Goal: Task Accomplishment & Management: Use online tool/utility

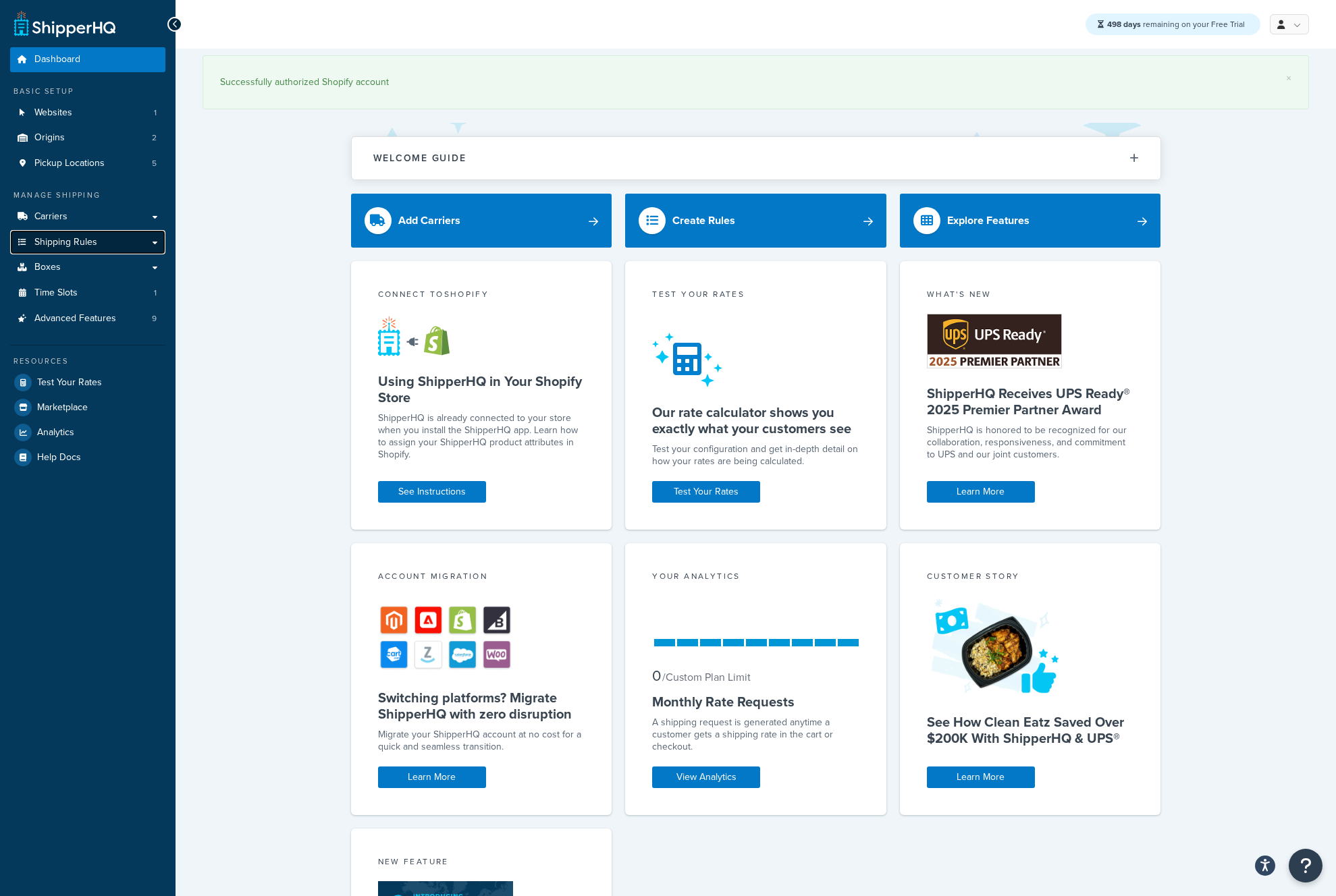
click at [89, 241] on span "Shipping Rules" at bounding box center [65, 242] width 63 height 11
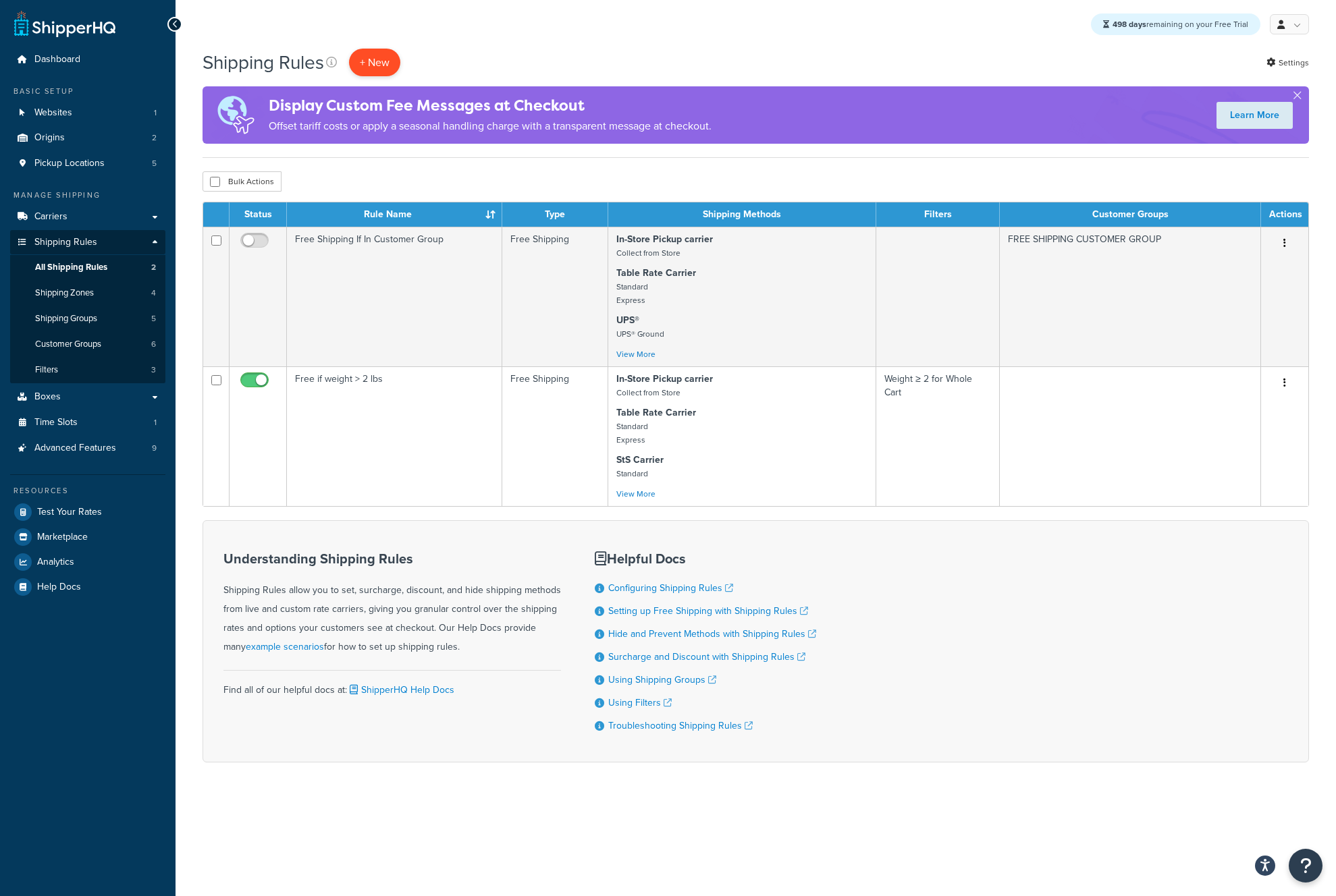
click at [360, 57] on p "+ New" at bounding box center [374, 62] width 51 height 27
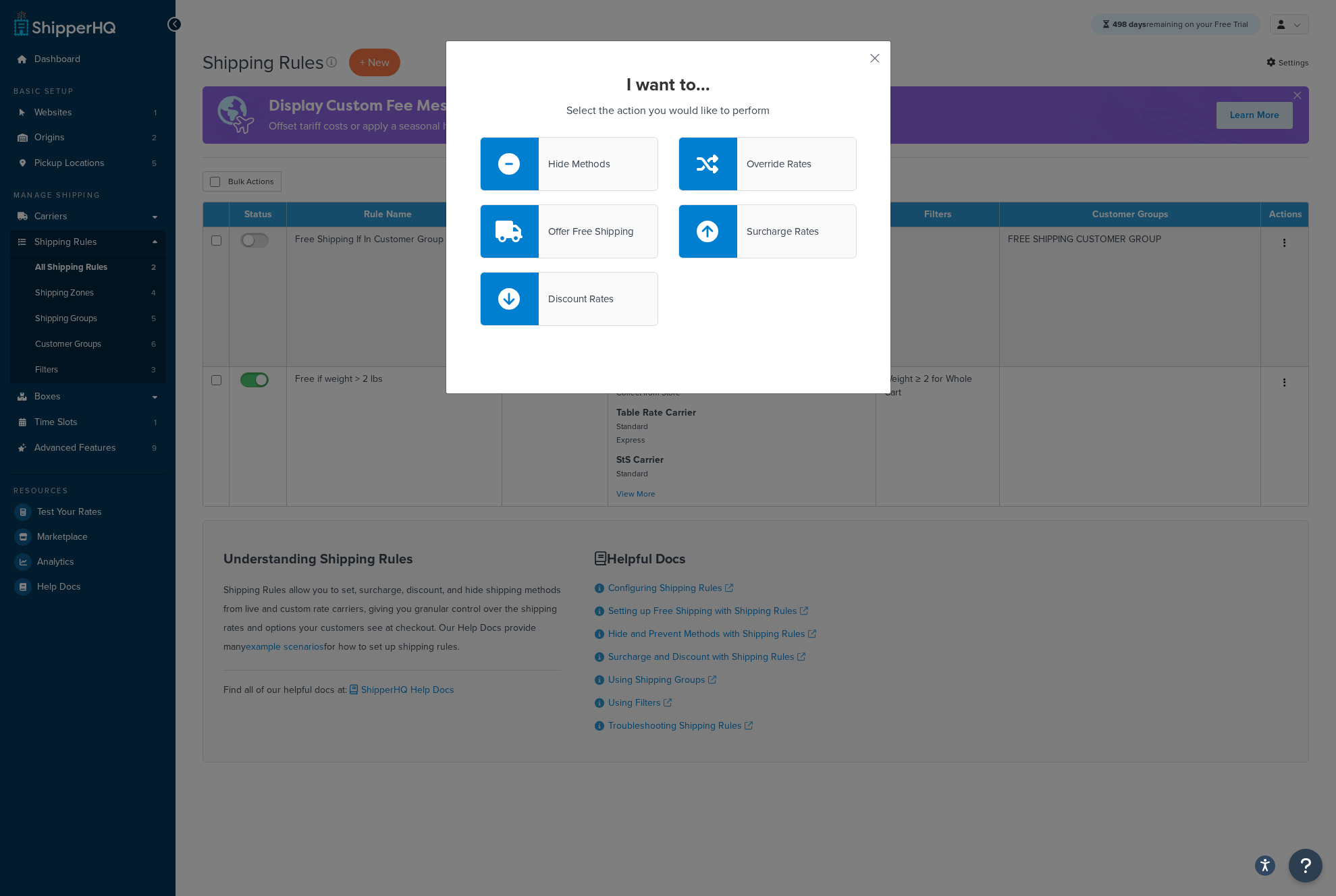
click at [773, 236] on div "Surcharge Rates" at bounding box center [778, 231] width 82 height 19
click at [0, 0] on input "Surcharge Rates" at bounding box center [0, 0] width 0 height 0
select select "CART"
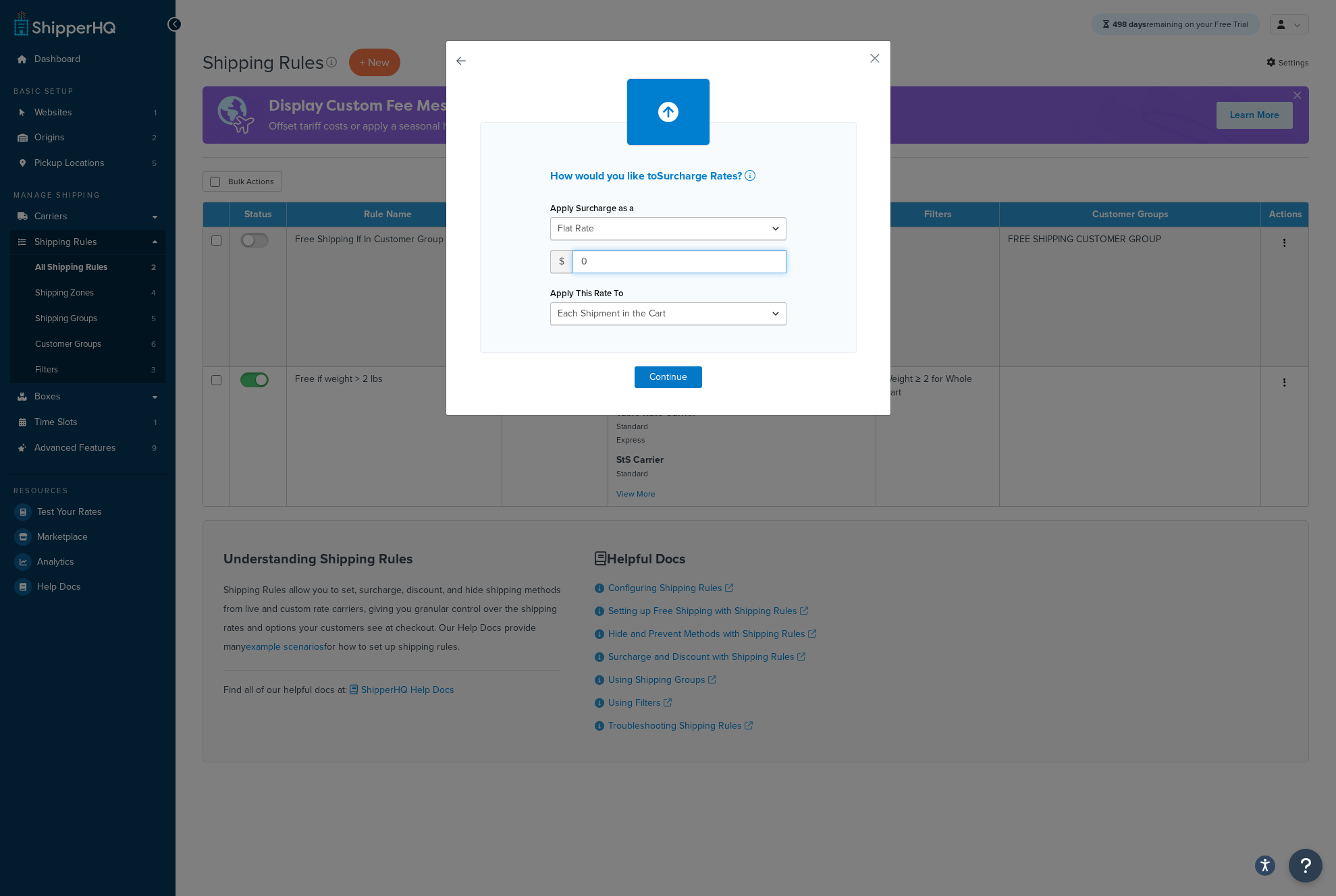
click at [615, 255] on input "0" at bounding box center [679, 262] width 214 height 23
click at [600, 225] on select "Flat Rate Percentage Flat Rate & Percentage" at bounding box center [668, 229] width 237 height 23
select select "PERCENTAGE"
click at [550, 217] on select "Flat Rate Percentage Flat Rate & Percentage" at bounding box center [668, 229] width 237 height 23
click at [596, 261] on input "number" at bounding box center [593, 262] width 85 height 23
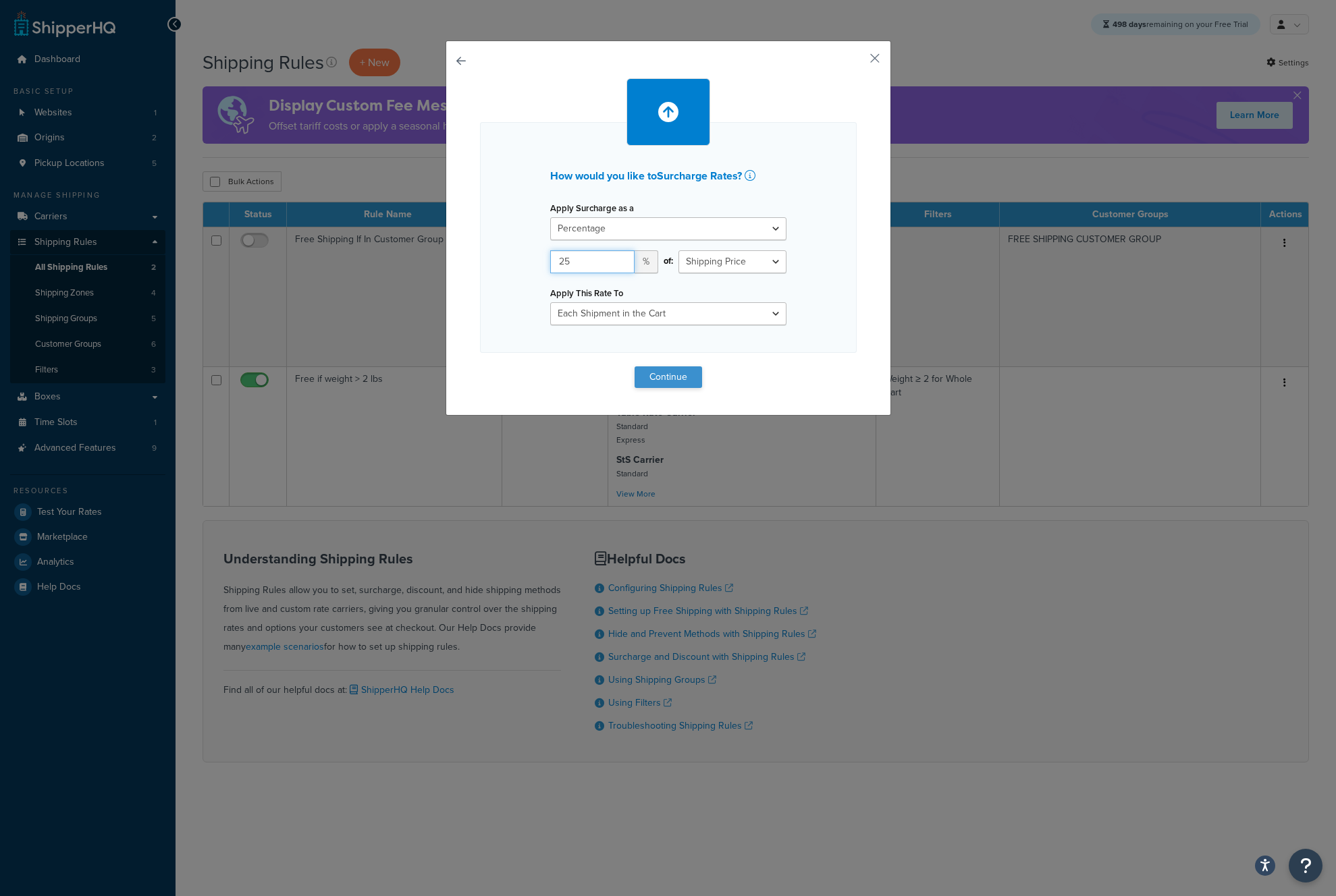
type input "25"
click at [690, 378] on button "Continue" at bounding box center [668, 377] width 67 height 21
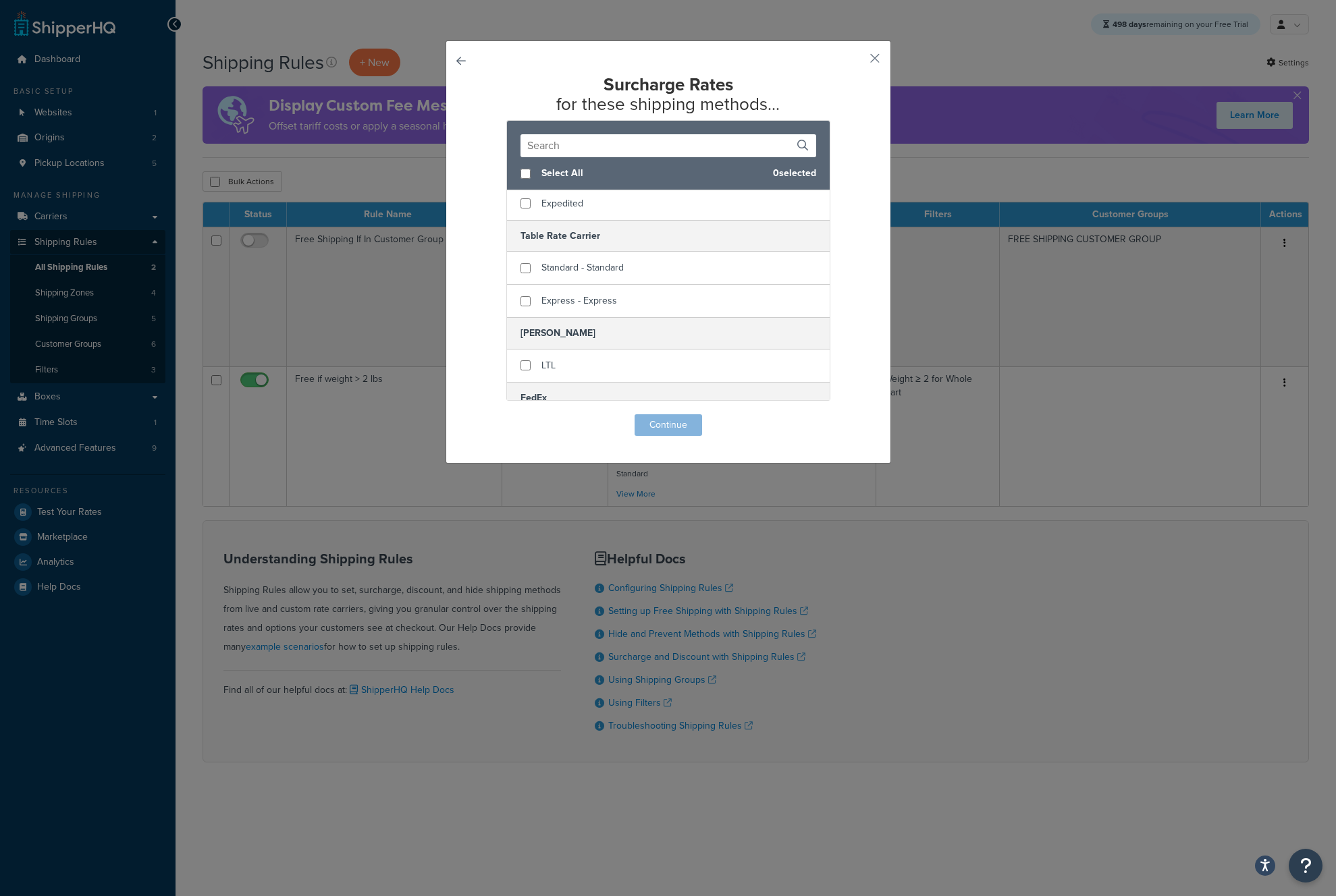
scroll to position [123, 0]
click at [857, 64] on button "button" at bounding box center [855, 64] width 4 height 4
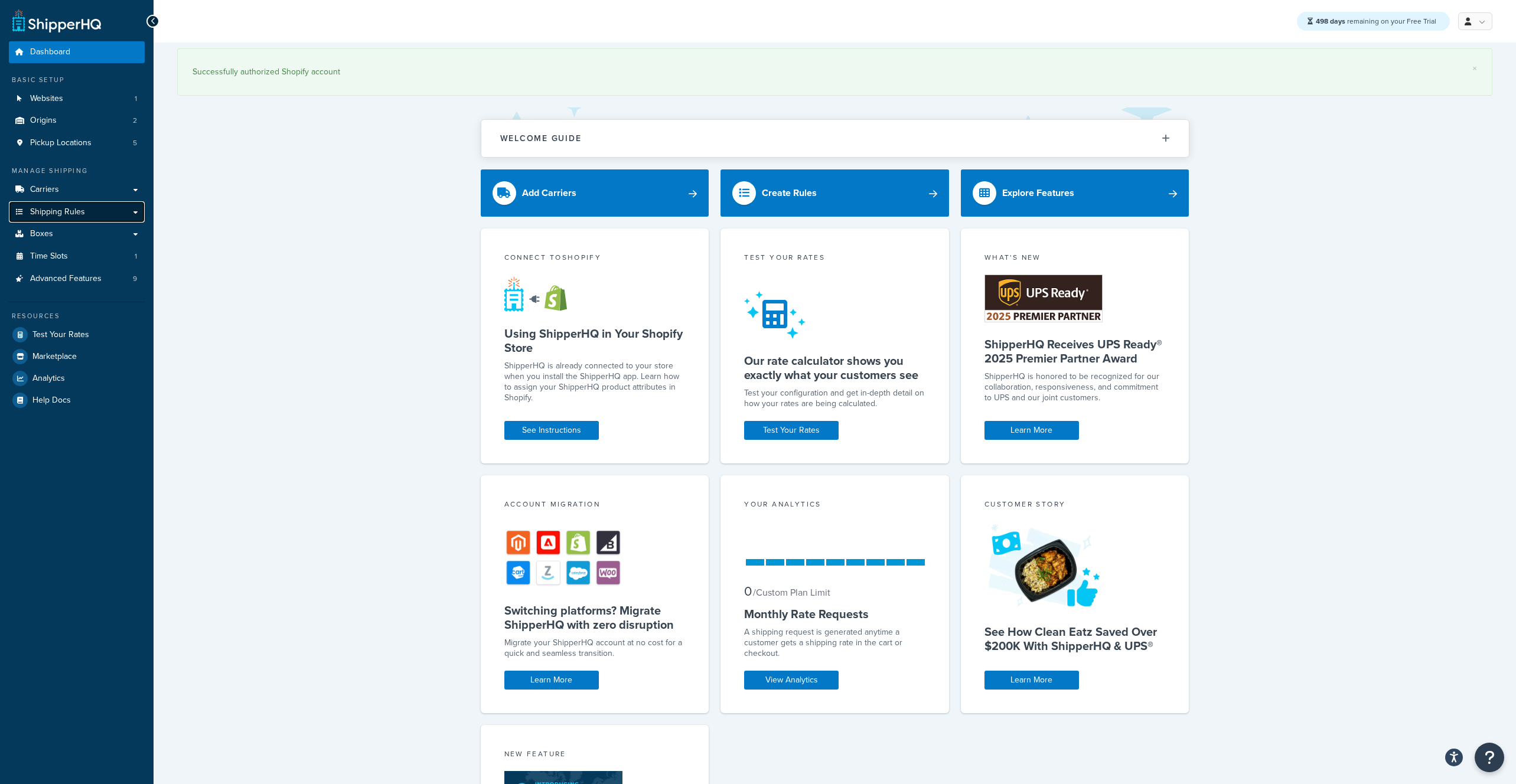
click at [73, 212] on span "Shipping Rules" at bounding box center [57, 212] width 55 height 10
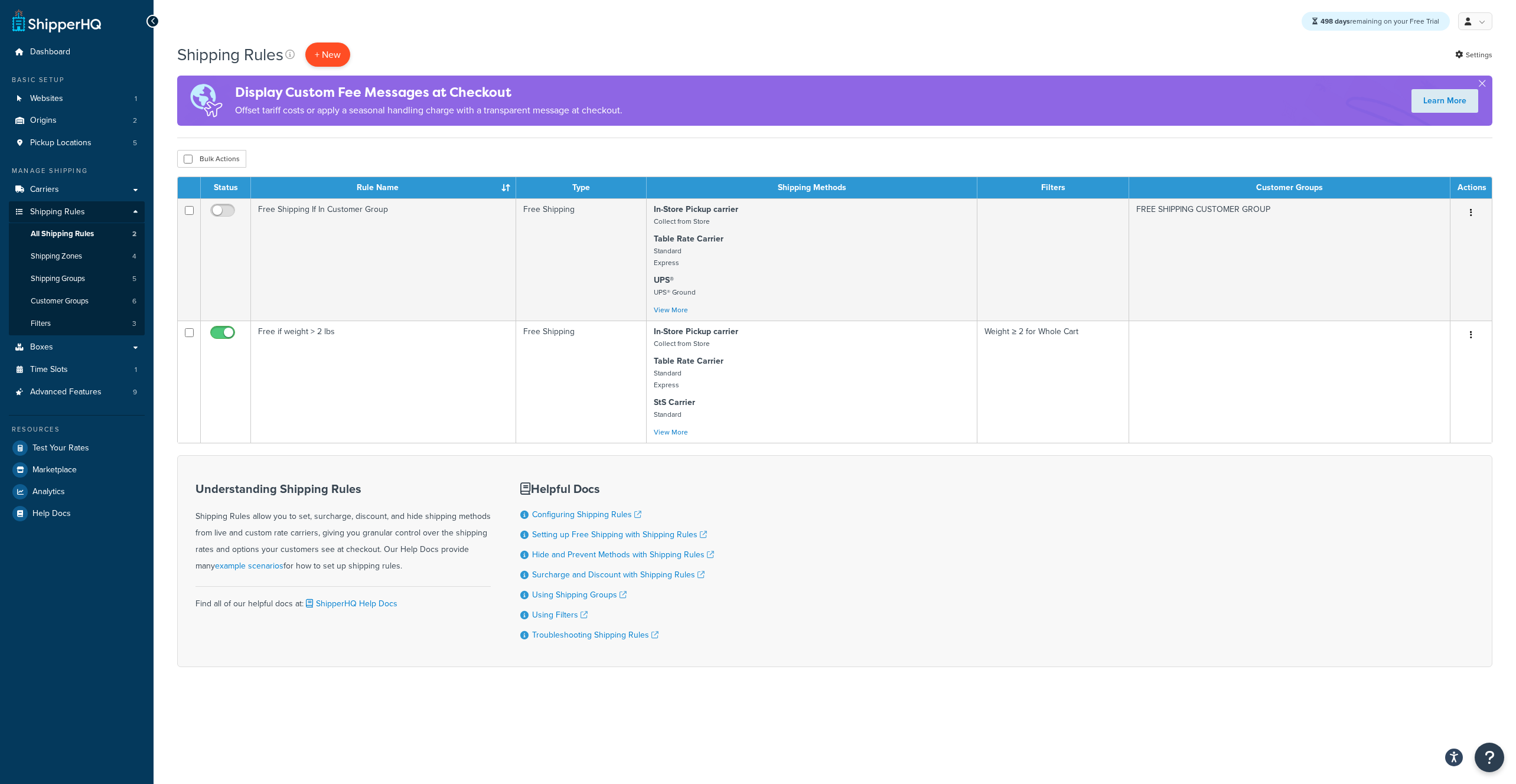
click at [320, 56] on p "+ New" at bounding box center [328, 54] width 45 height 24
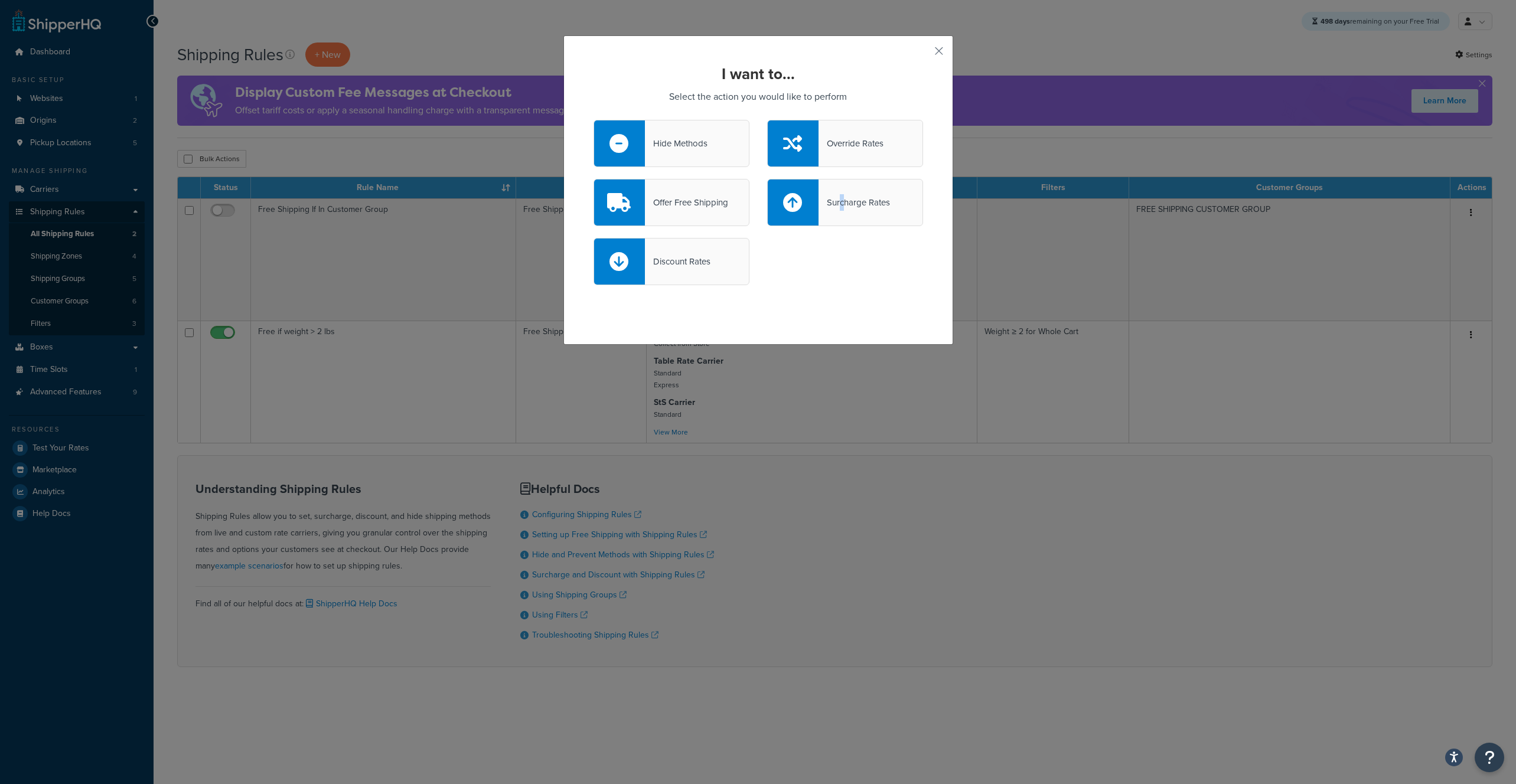
click at [842, 206] on div "Surcharge Rates" at bounding box center [855, 202] width 72 height 16
click at [843, 189] on div "Surcharge Rates" at bounding box center [845, 202] width 156 height 47
click at [0, 0] on input "Surcharge Rates" at bounding box center [0, 0] width 0 height 0
select select "CART"
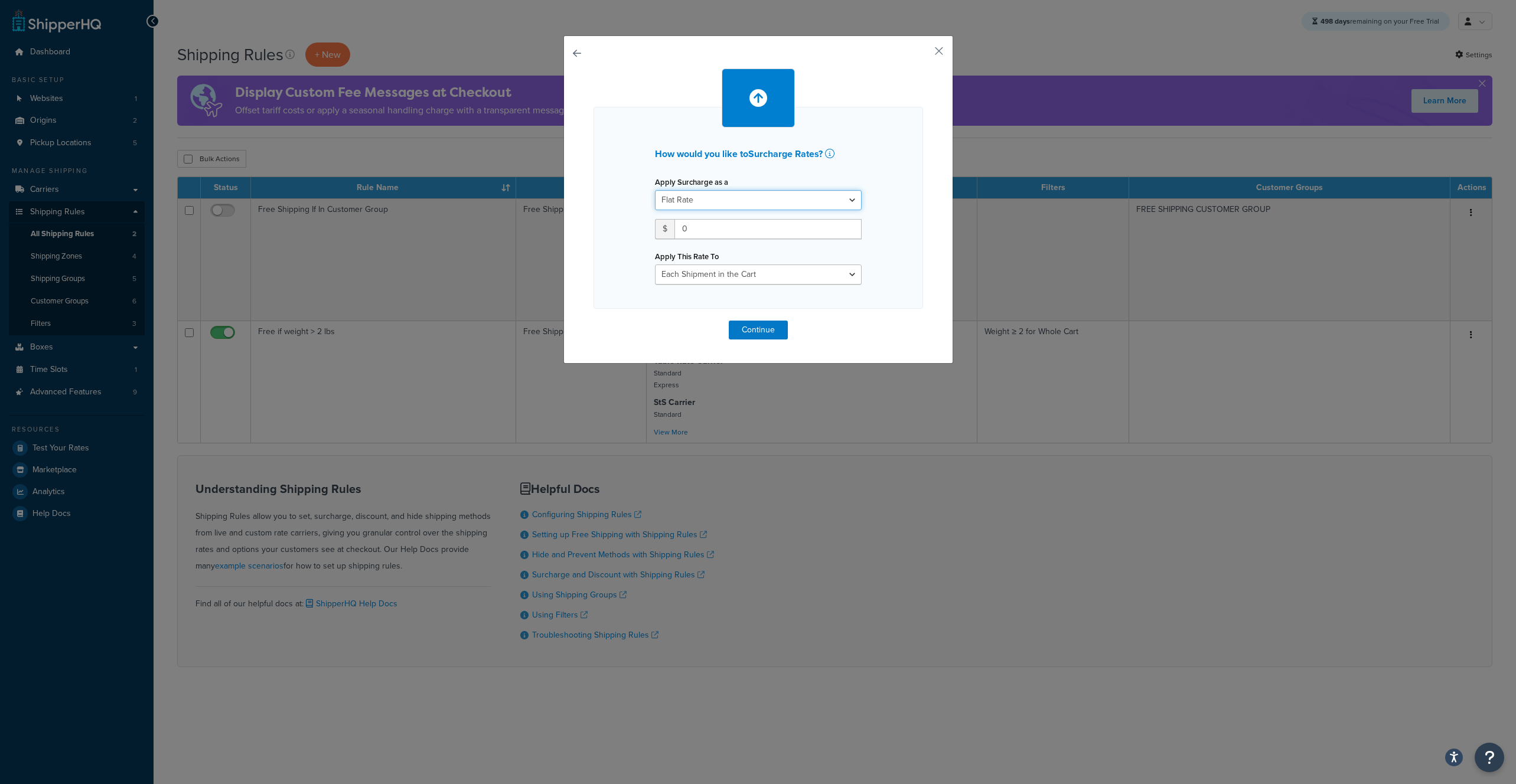
click at [699, 198] on select "Flat Rate Percentage Flat Rate & Percentage" at bounding box center [759, 200] width 207 height 20
select select "PERCENTAGE"
click at [655, 190] on select "Flat Rate Percentage Flat Rate & Percentage" at bounding box center [759, 200] width 207 height 20
click at [692, 228] on input "number" at bounding box center [692, 229] width 74 height 20
type input "50"
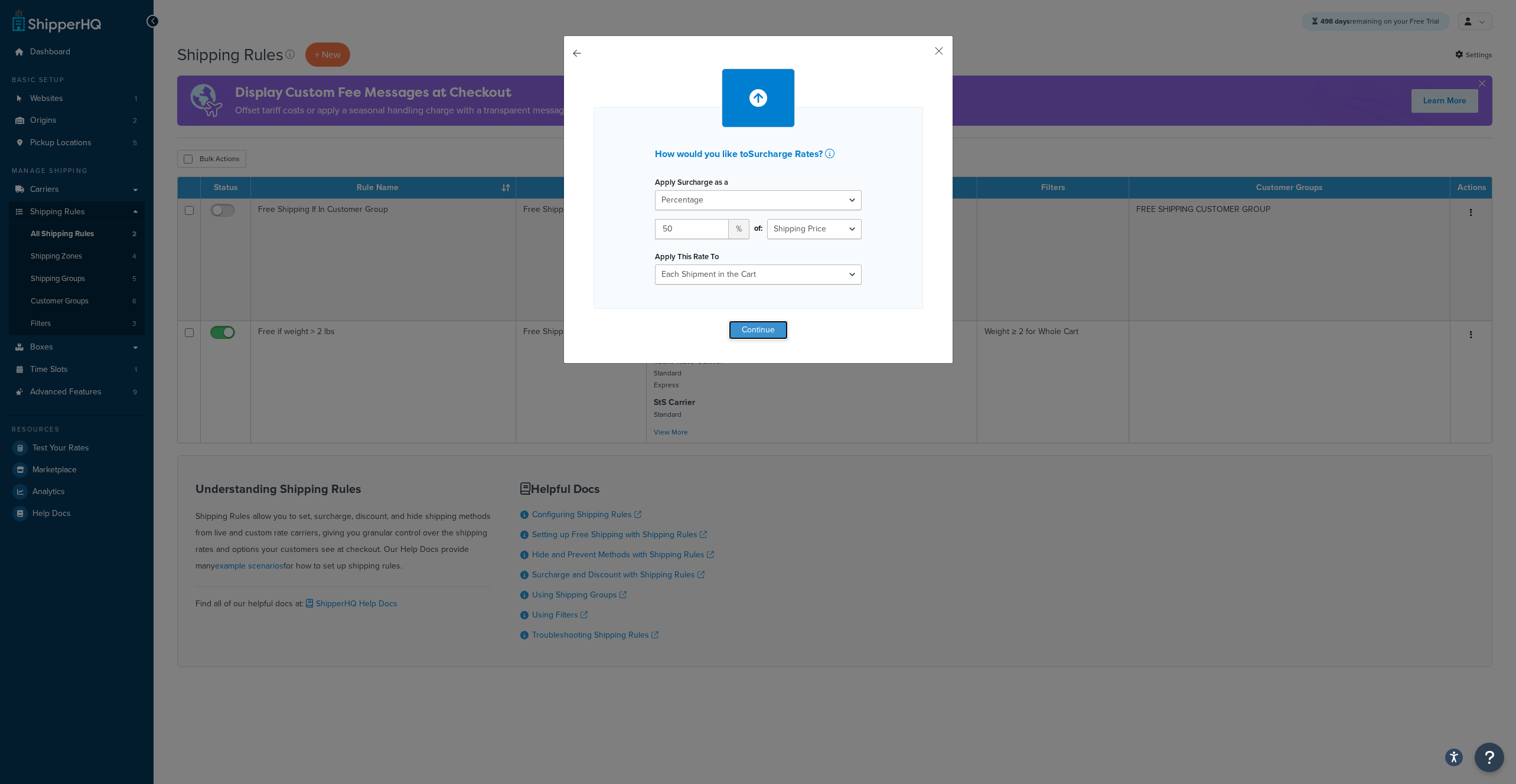
click at [781, 331] on button "Continue" at bounding box center [758, 330] width 59 height 19
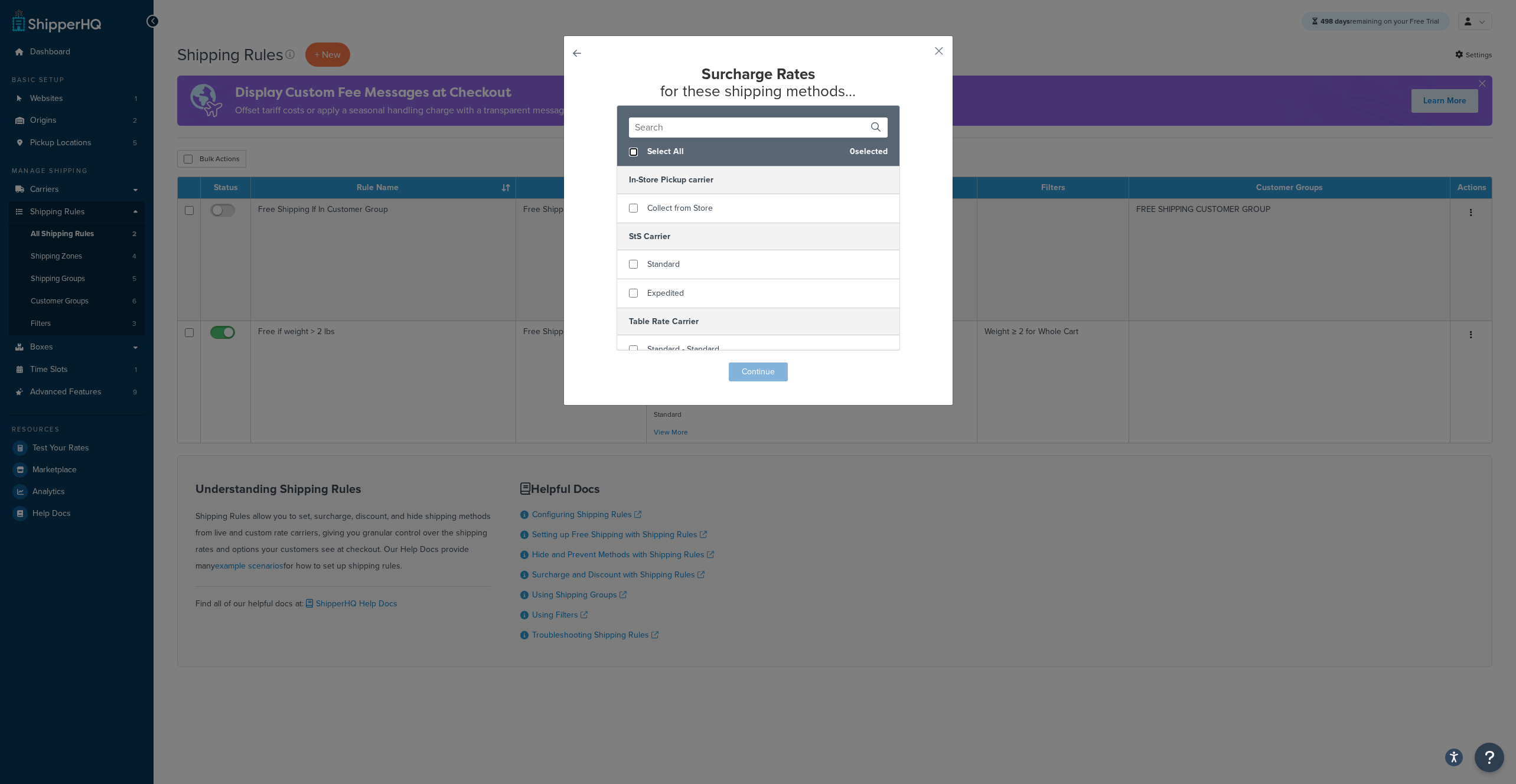
click at [629, 151] on input "checkbox" at bounding box center [633, 151] width 8 height 8
checkbox input "true"
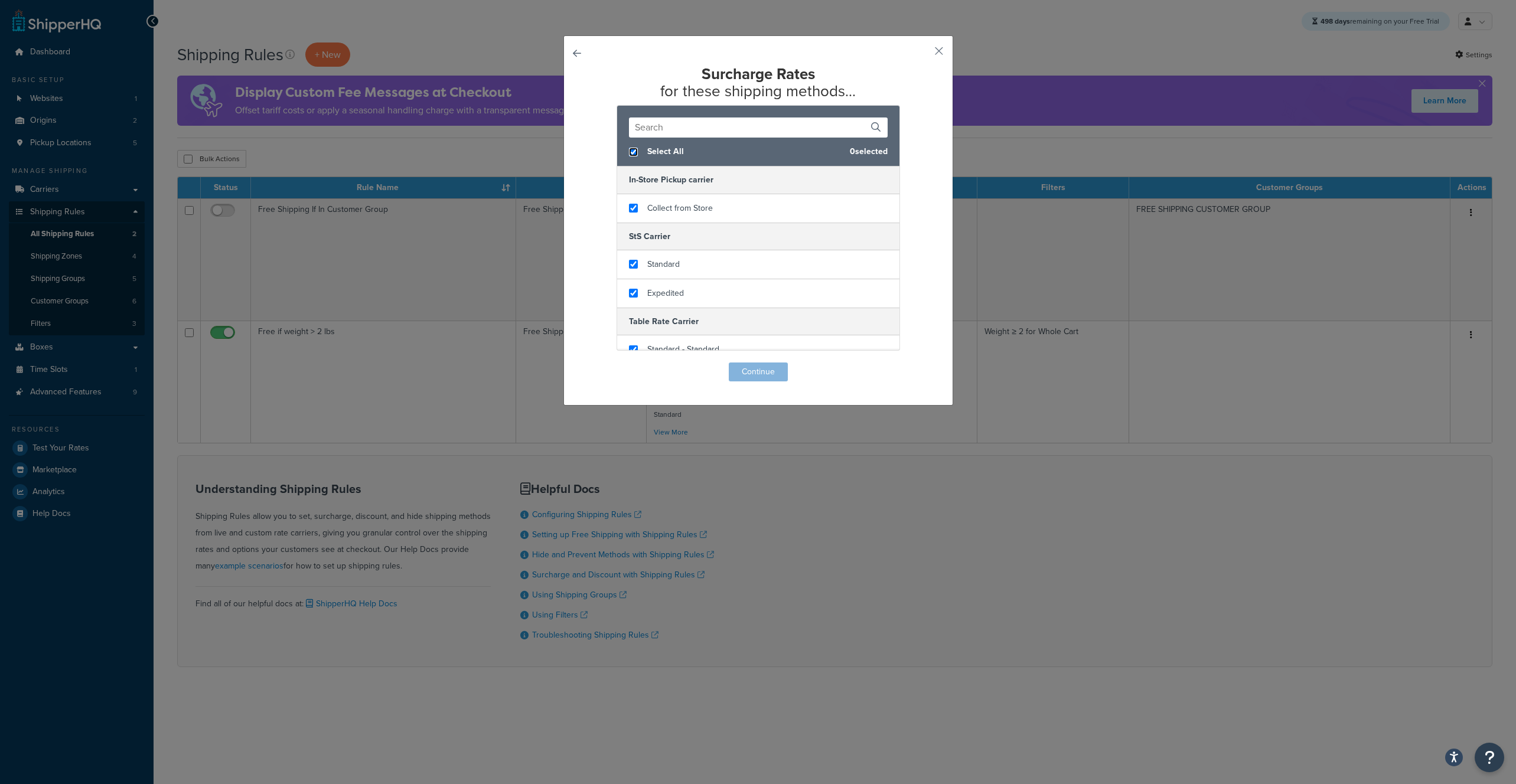
checkbox input "true"
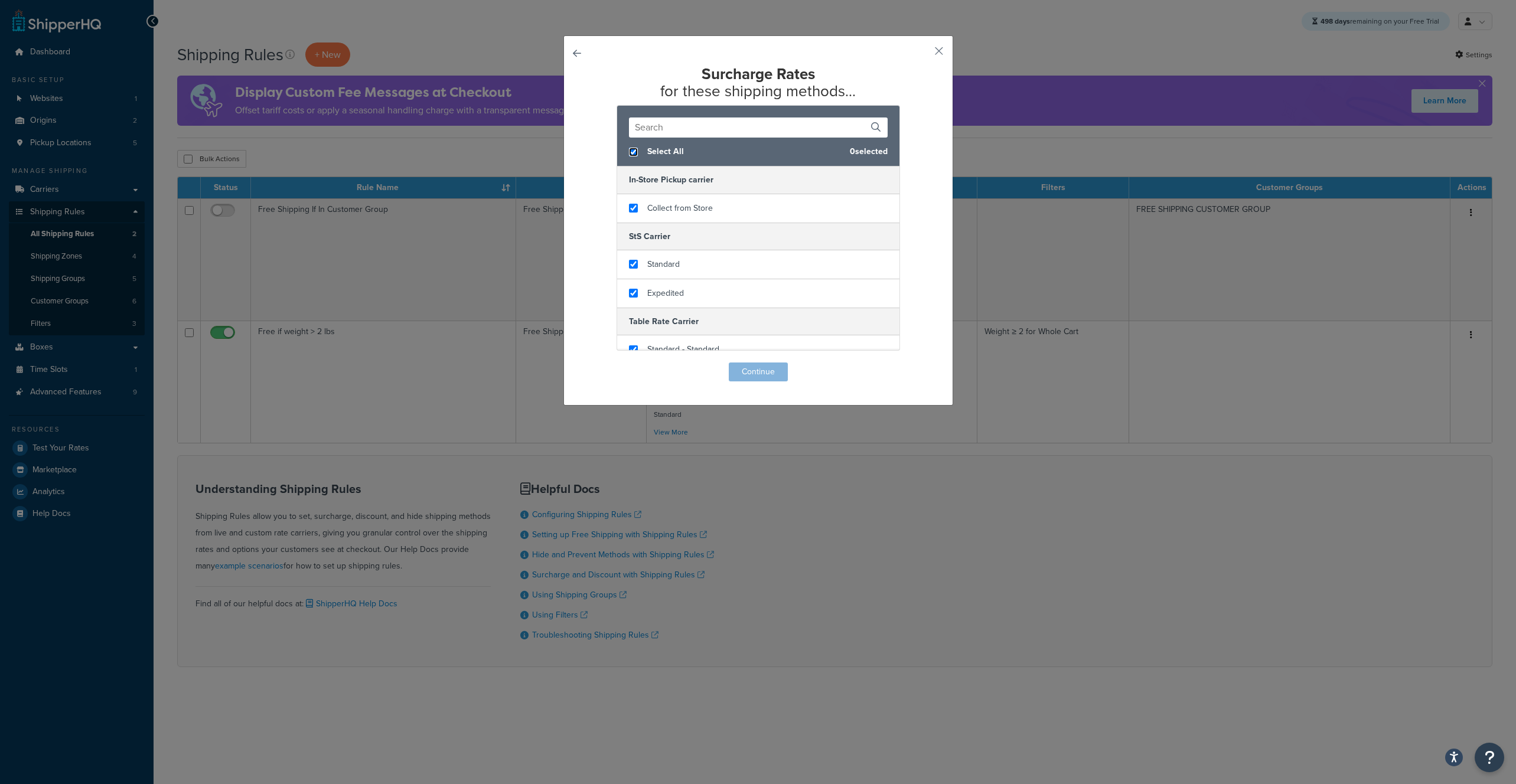
checkbox input "true"
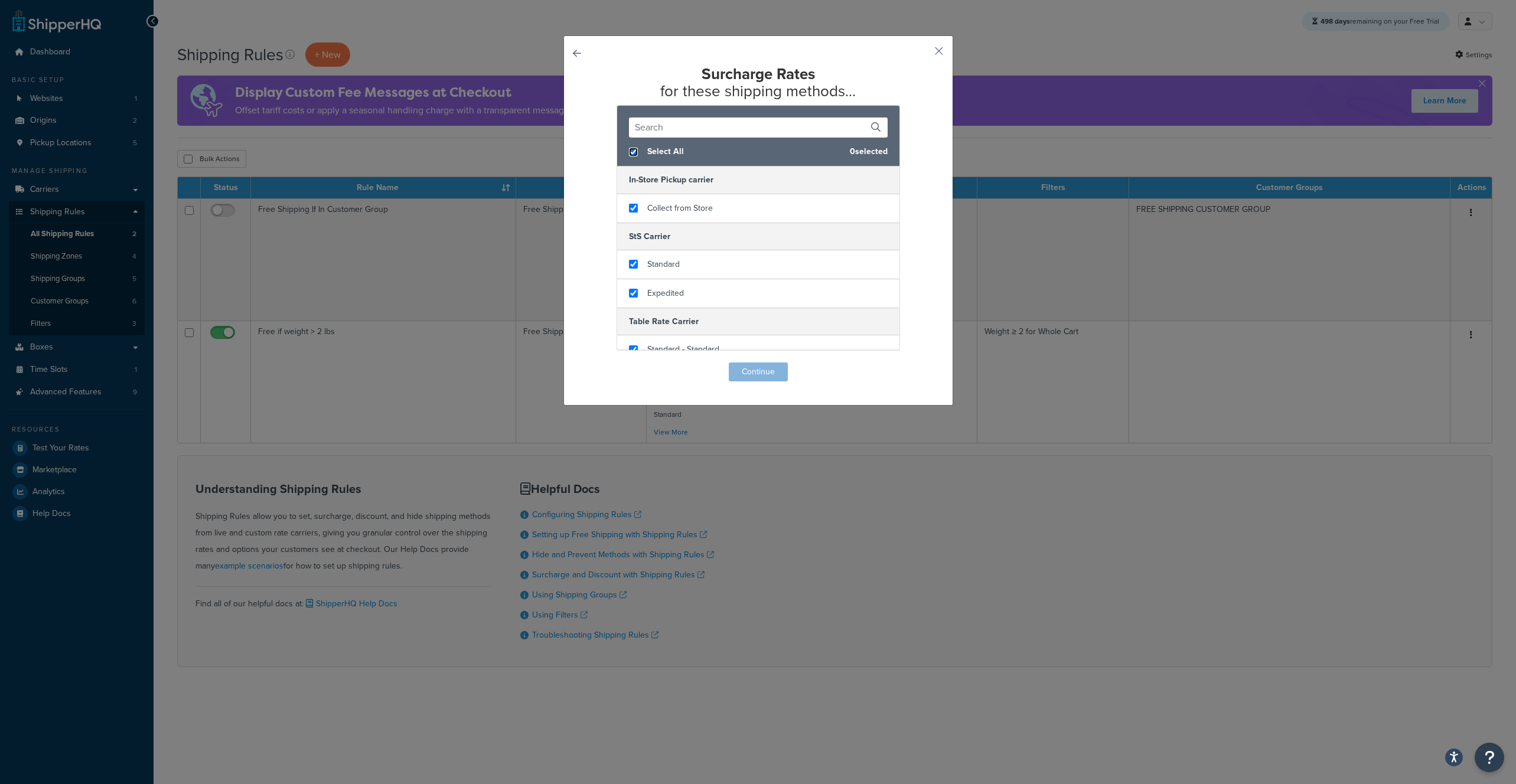
checkbox input "true"
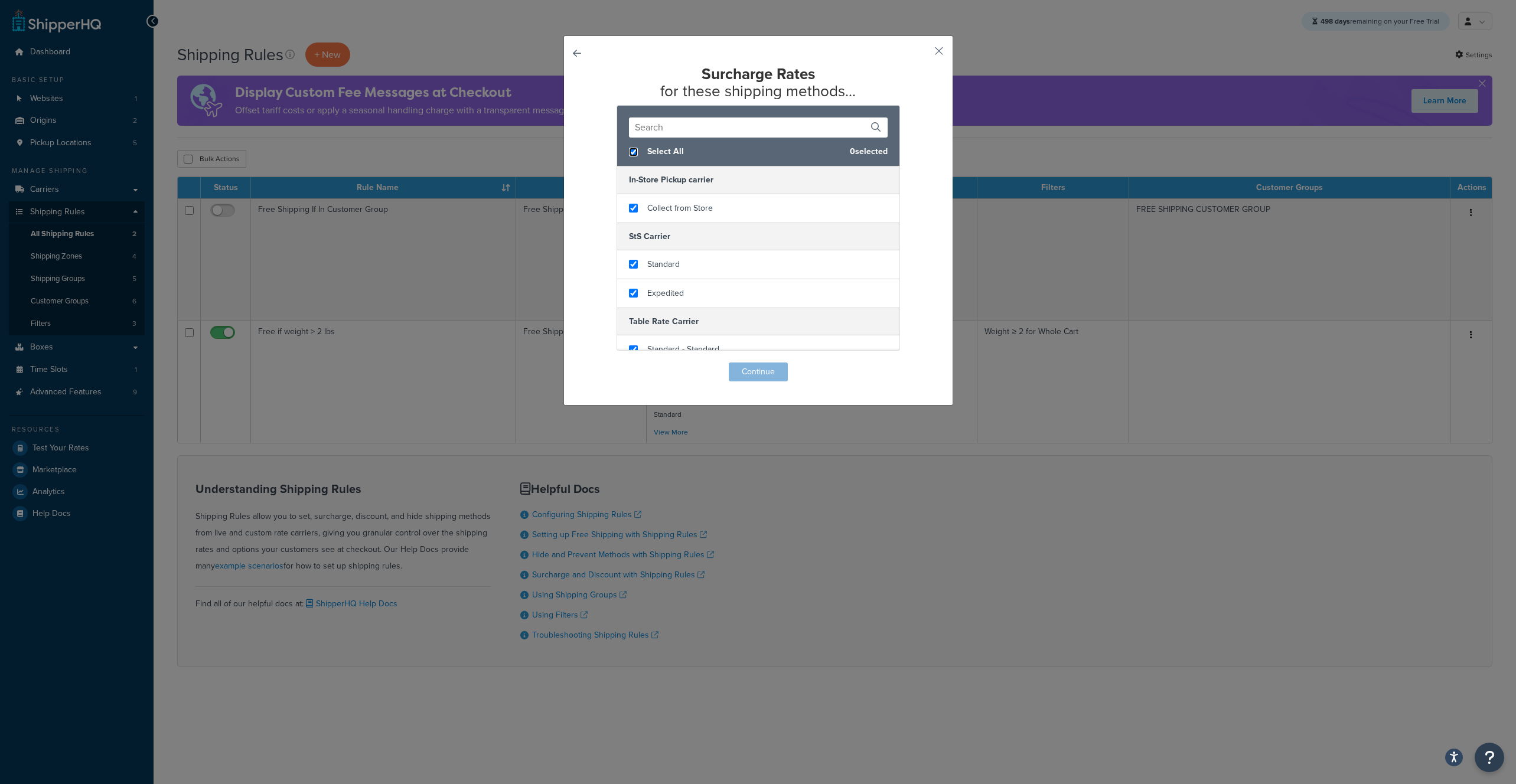
checkbox input "true"
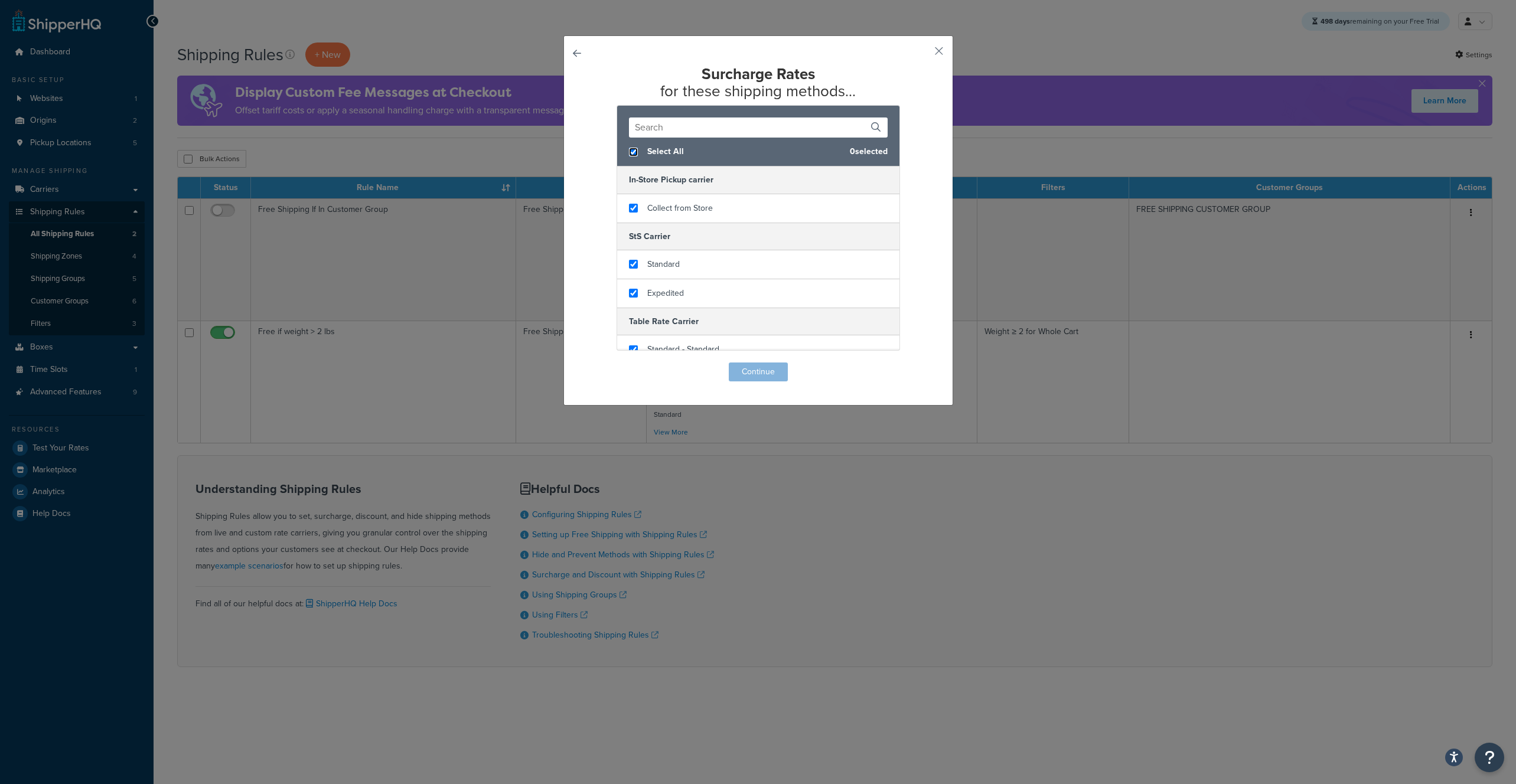
checkbox input "true"
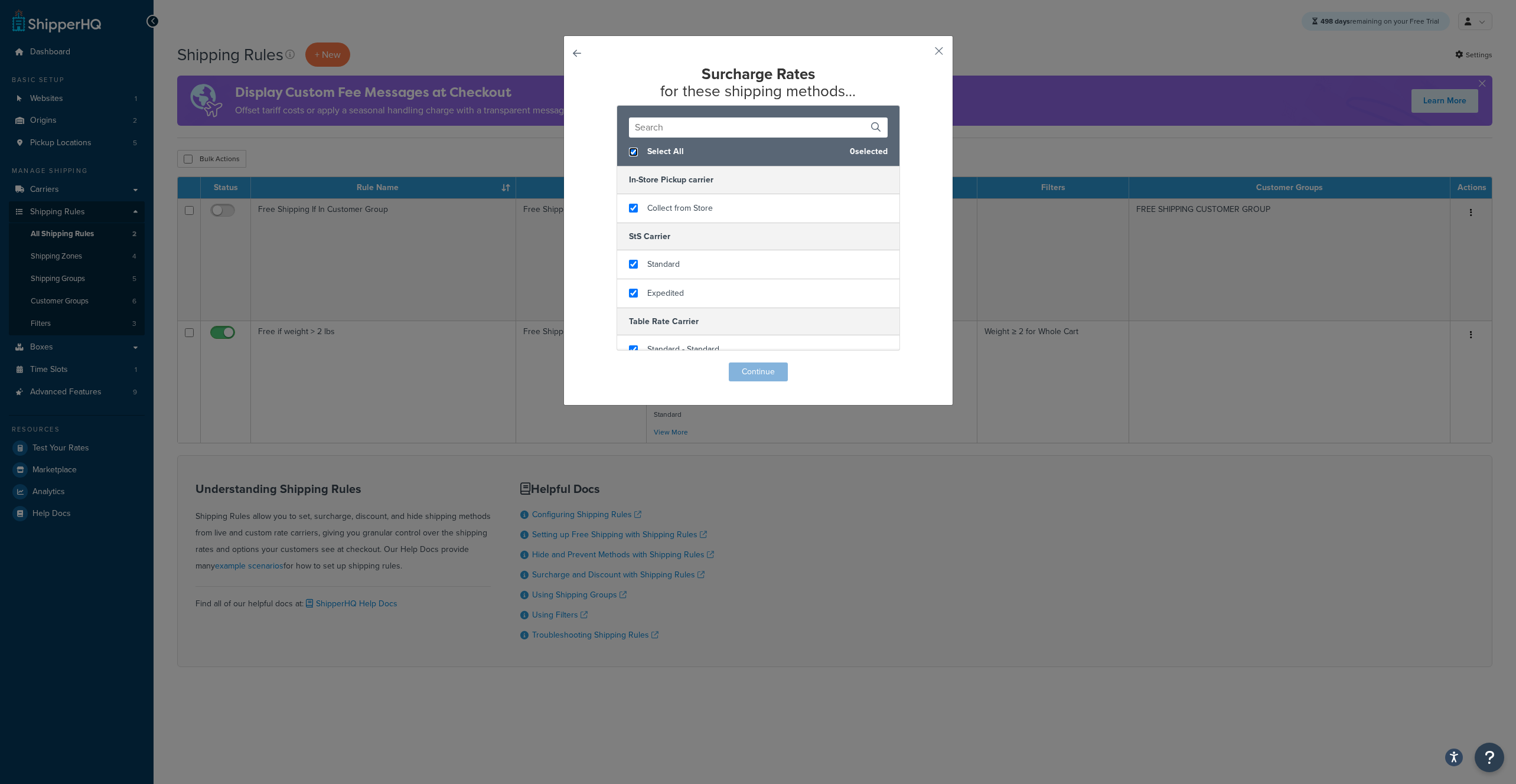
checkbox input "true"
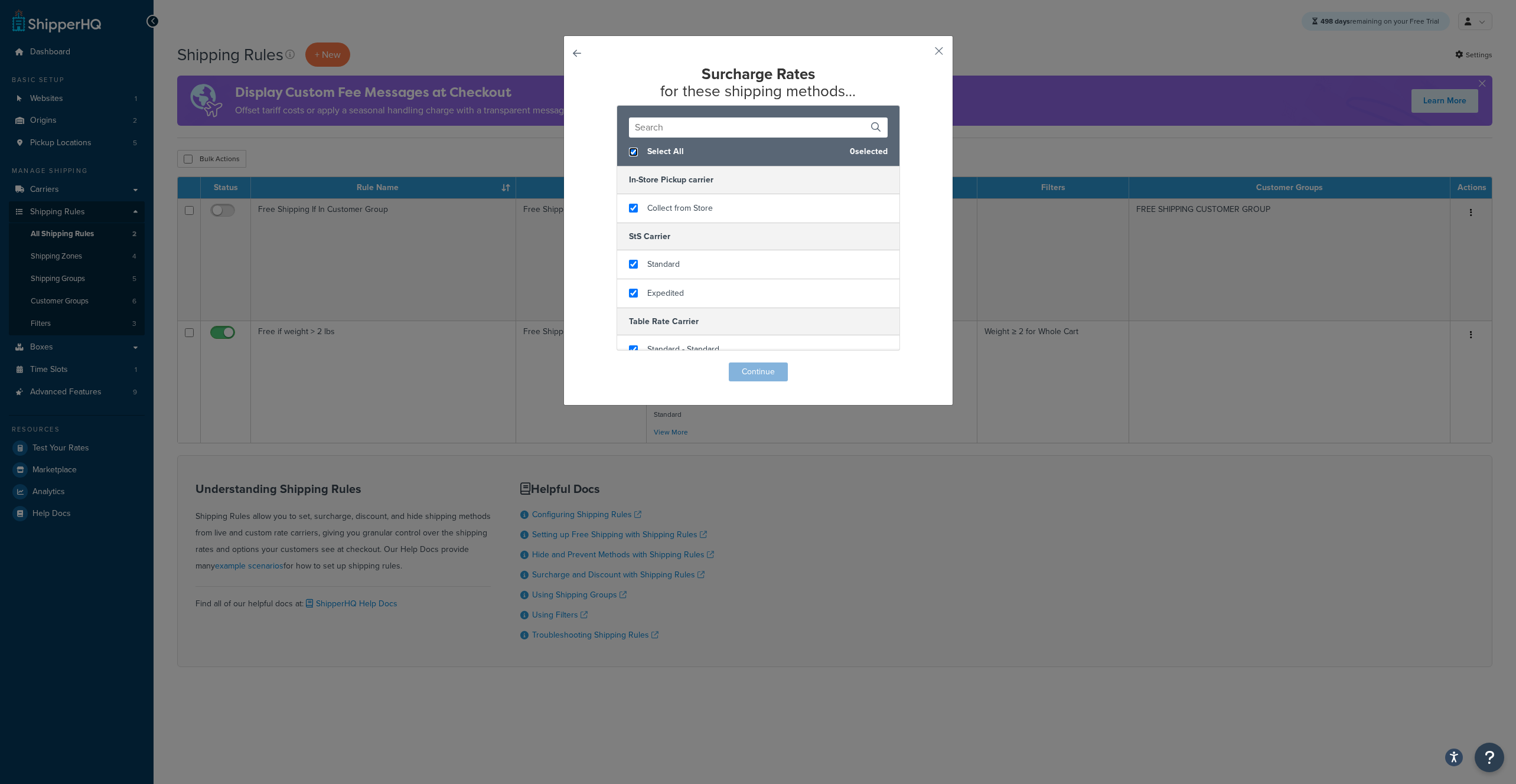
checkbox input "true"
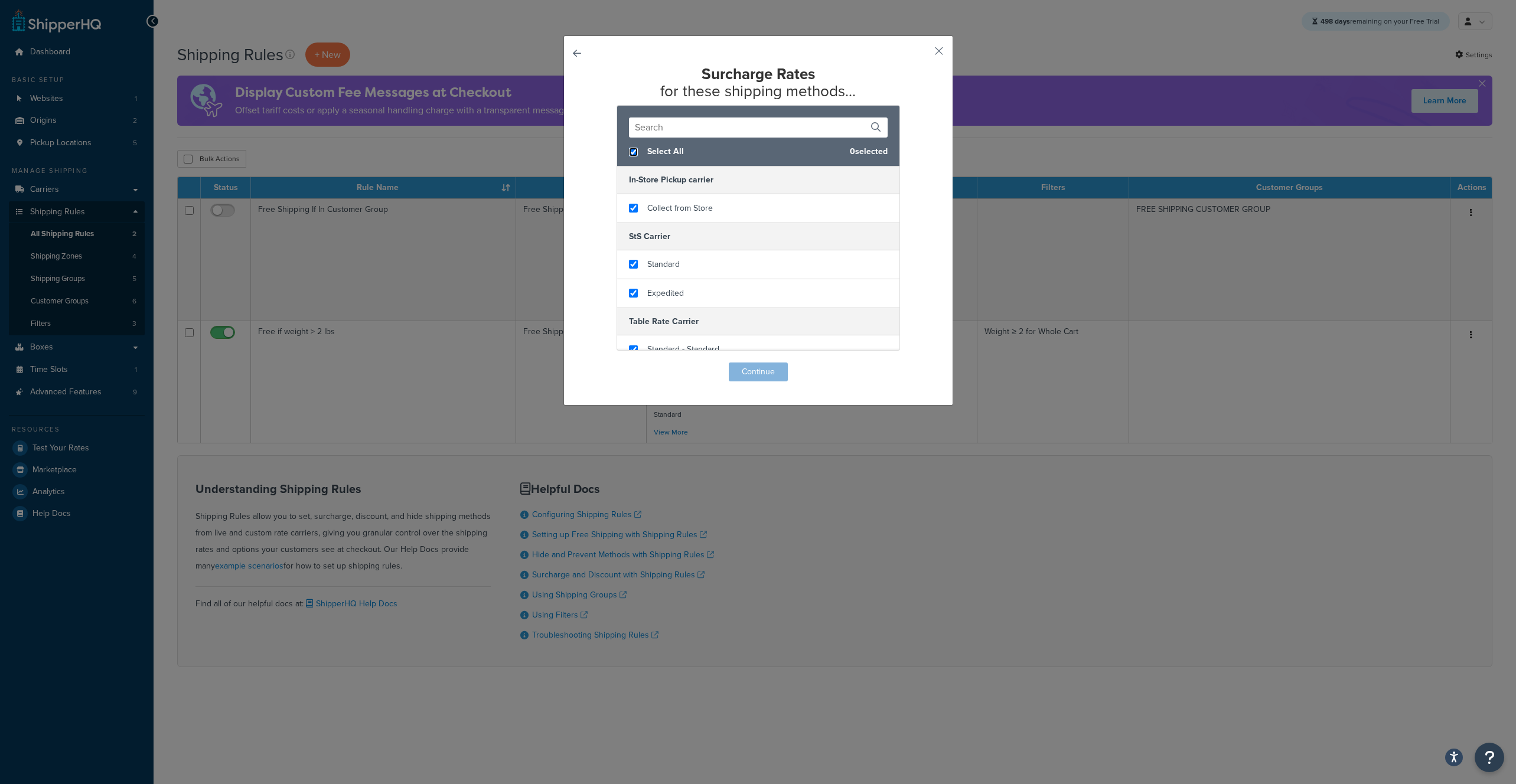
checkbox input "true"
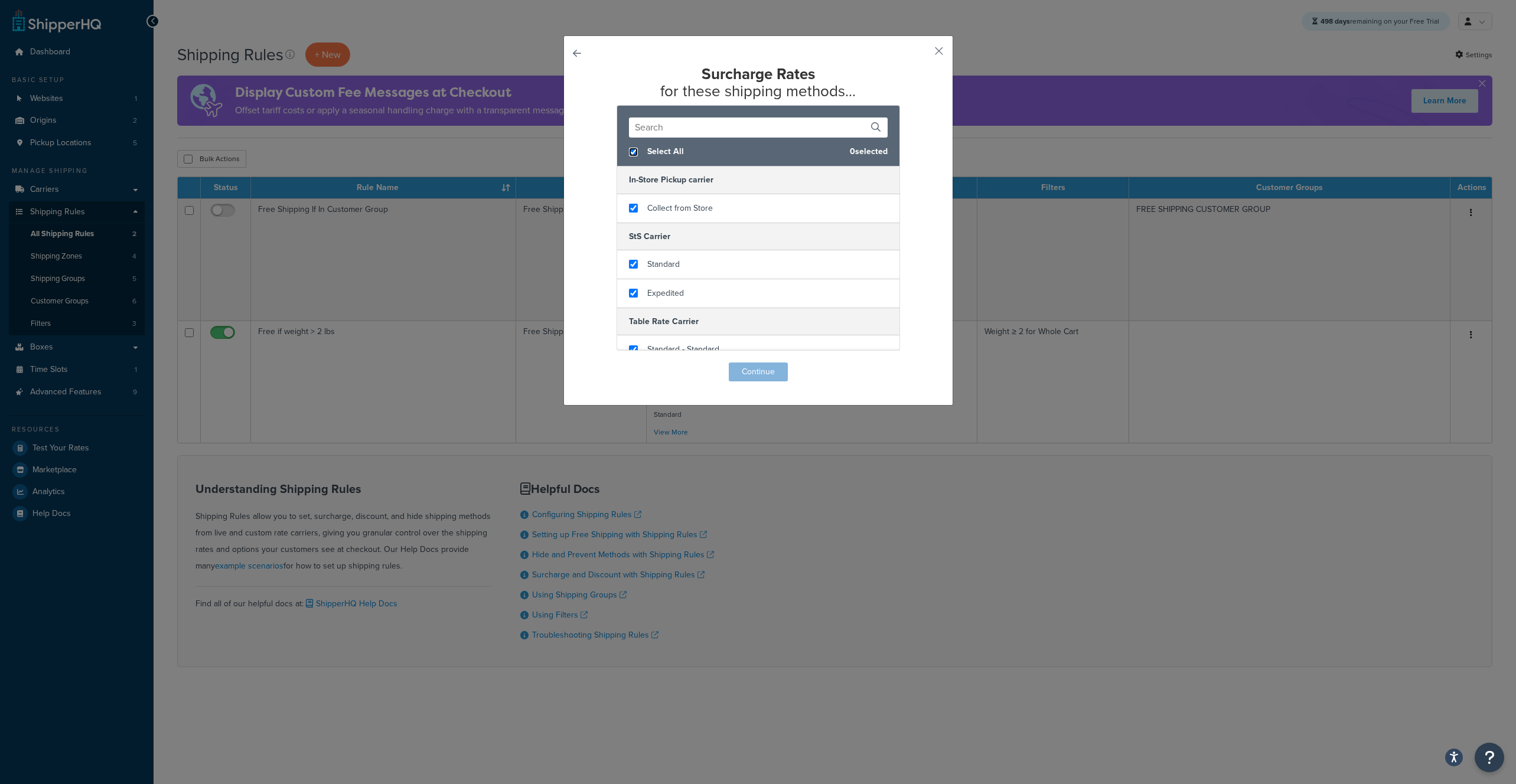
checkbox input "true"
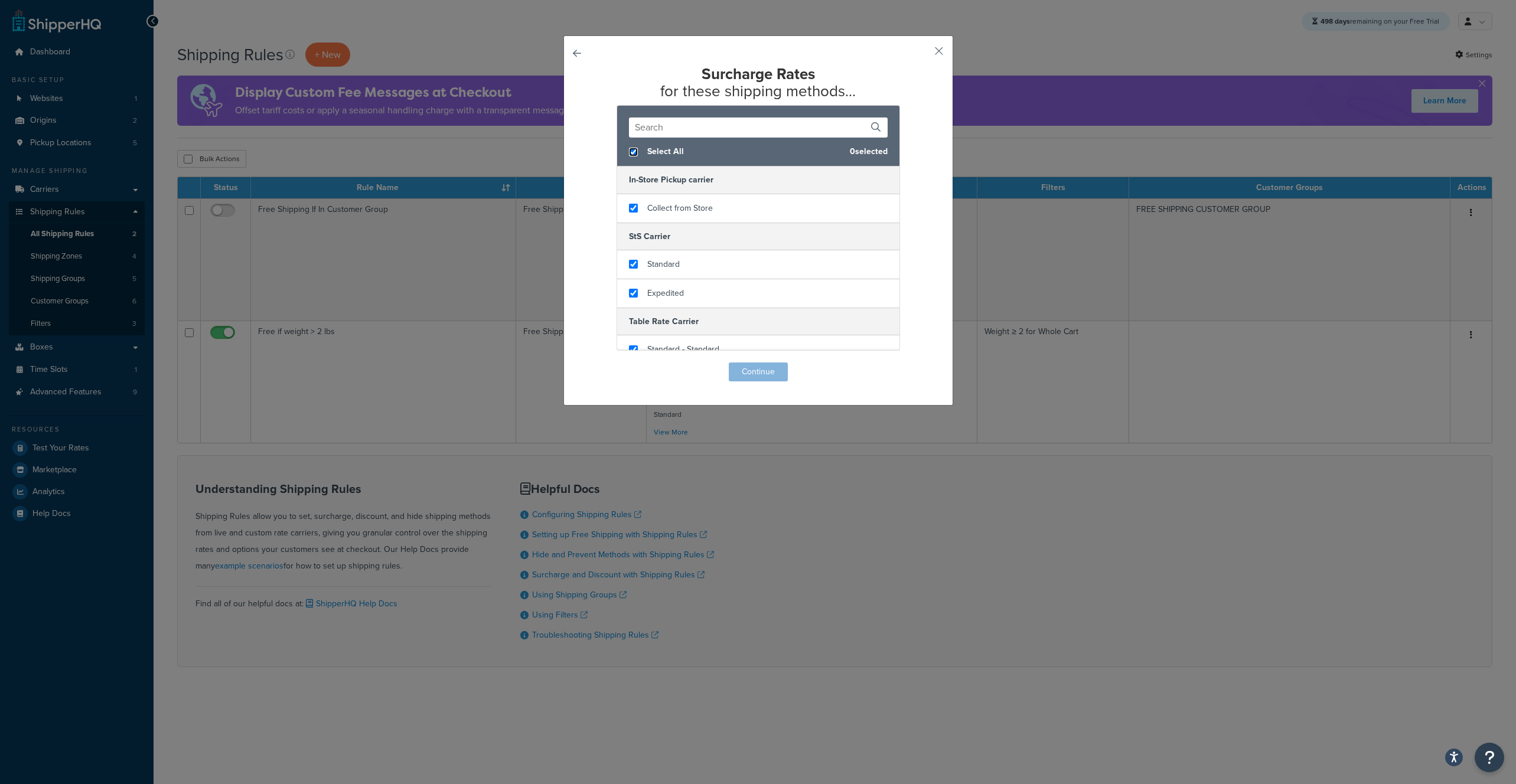
checkbox input "true"
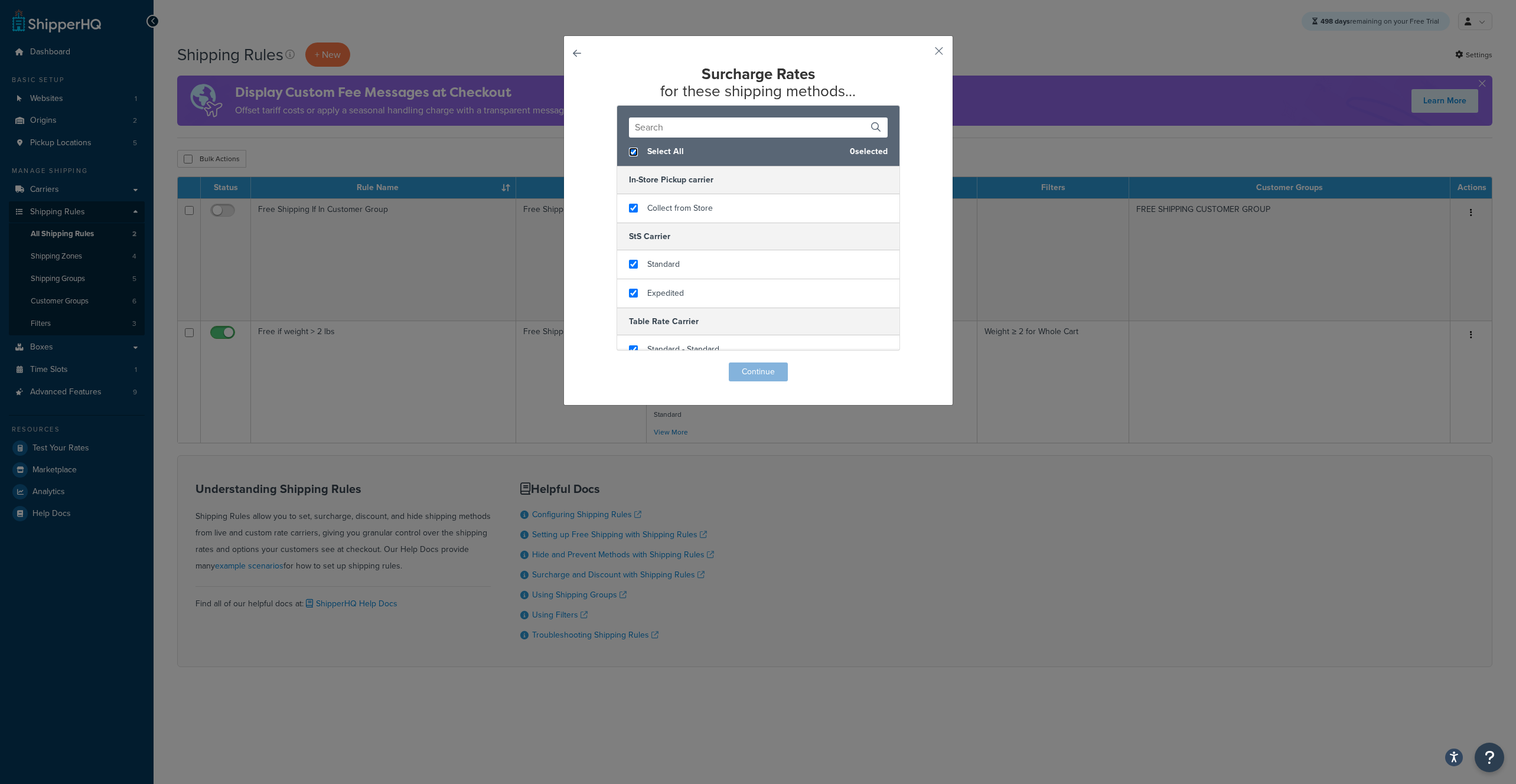
checkbox input "true"
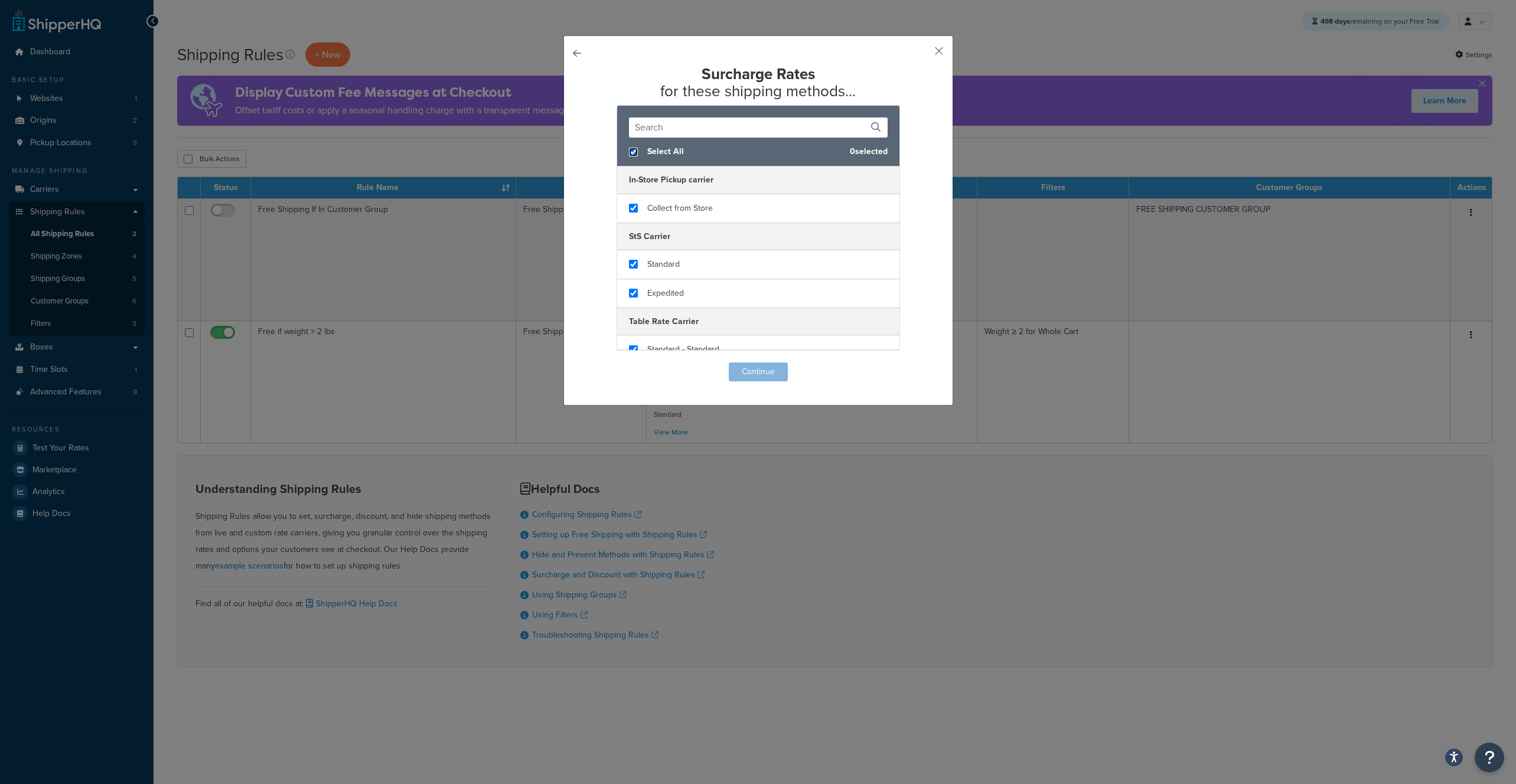
checkbox input "true"
click at [749, 372] on button "Continue" at bounding box center [758, 372] width 59 height 19
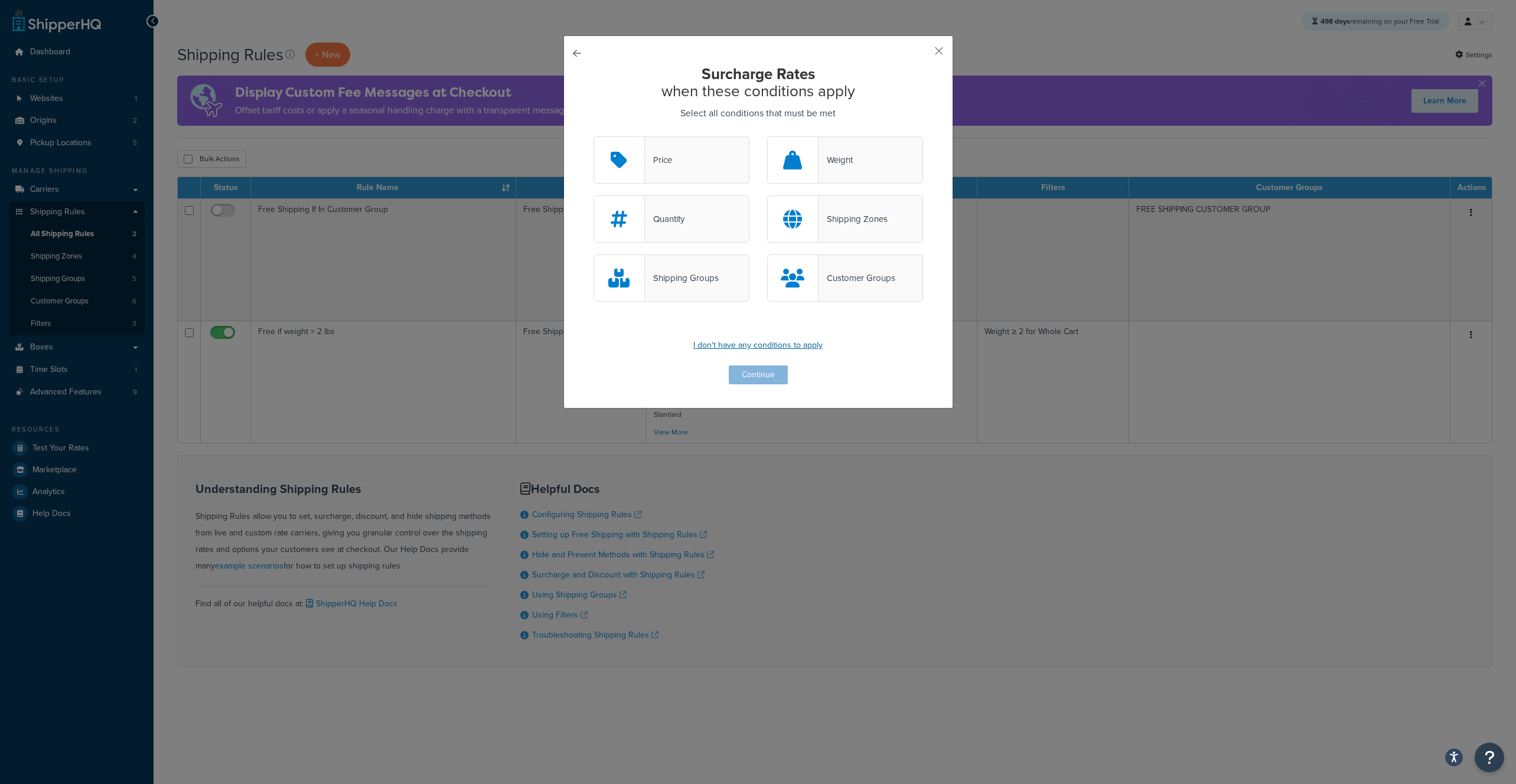
click at [746, 343] on p "I don't have any conditions to apply" at bounding box center [758, 345] width 330 height 16
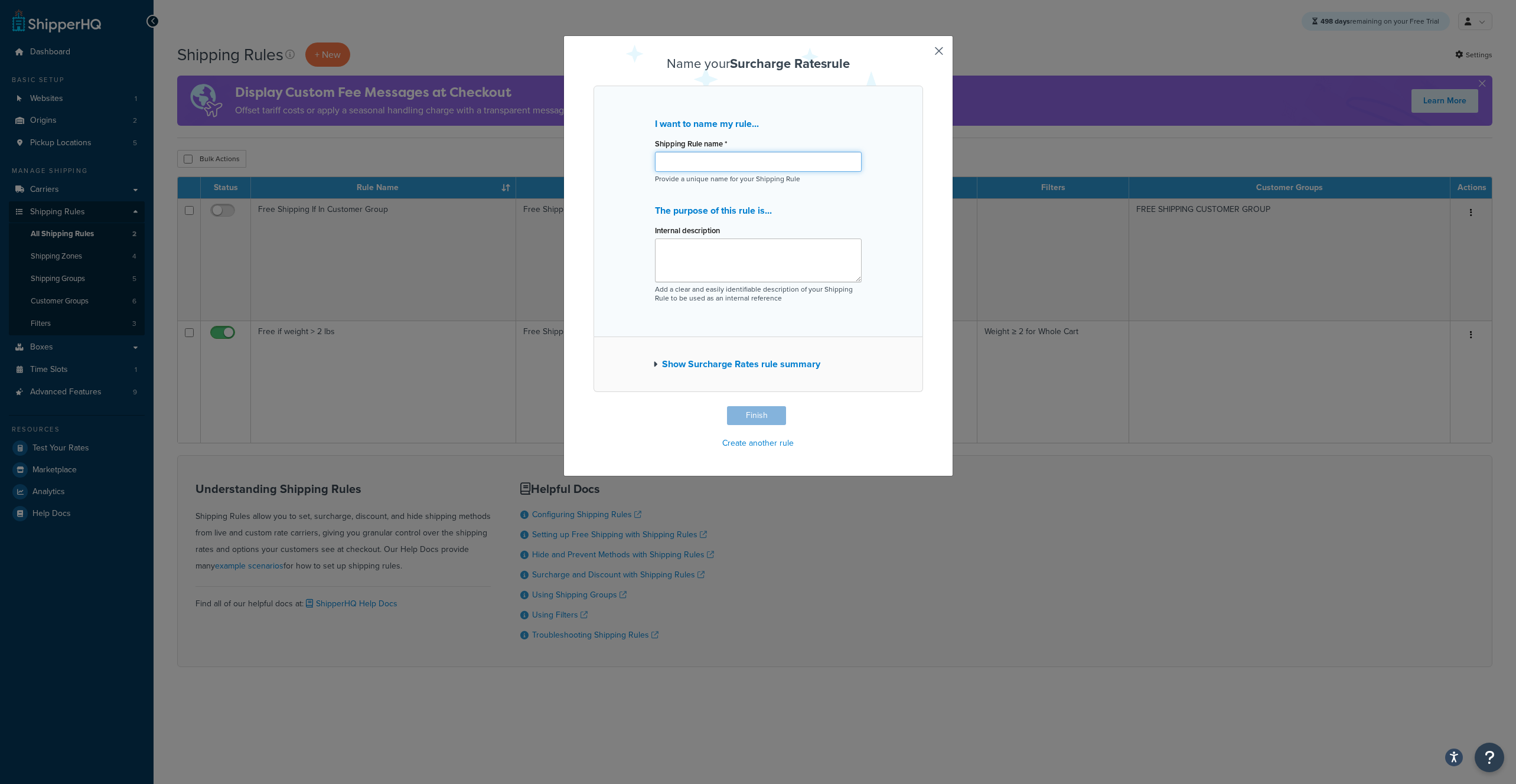
click at [706, 158] on input "Shipping Rule name *" at bounding box center [759, 161] width 207 height 20
type input "Surcharge [DATE]"
click at [757, 412] on button "Finish" at bounding box center [756, 416] width 59 height 19
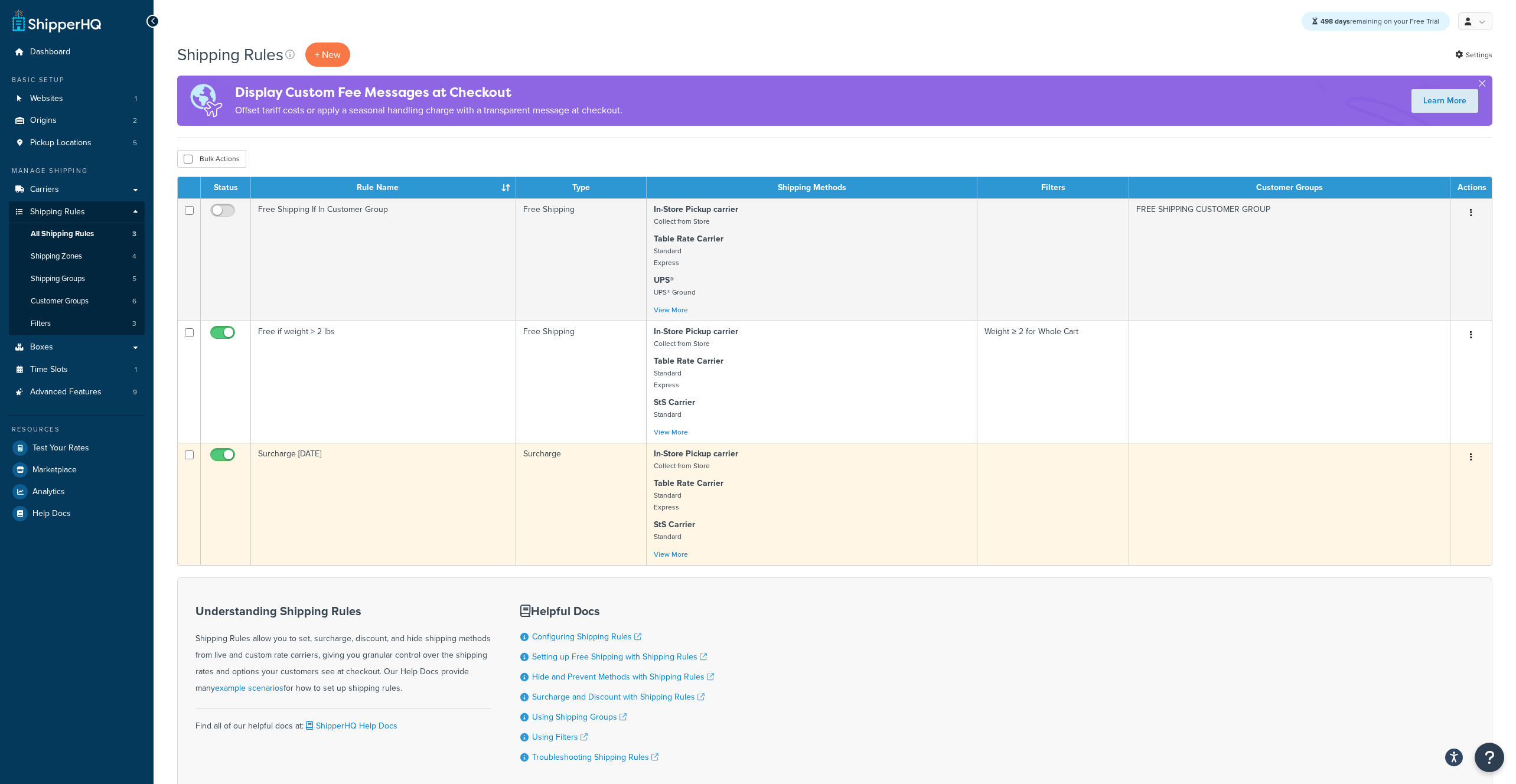
click at [335, 487] on td "Surcharge [DATE]" at bounding box center [383, 504] width 265 height 122
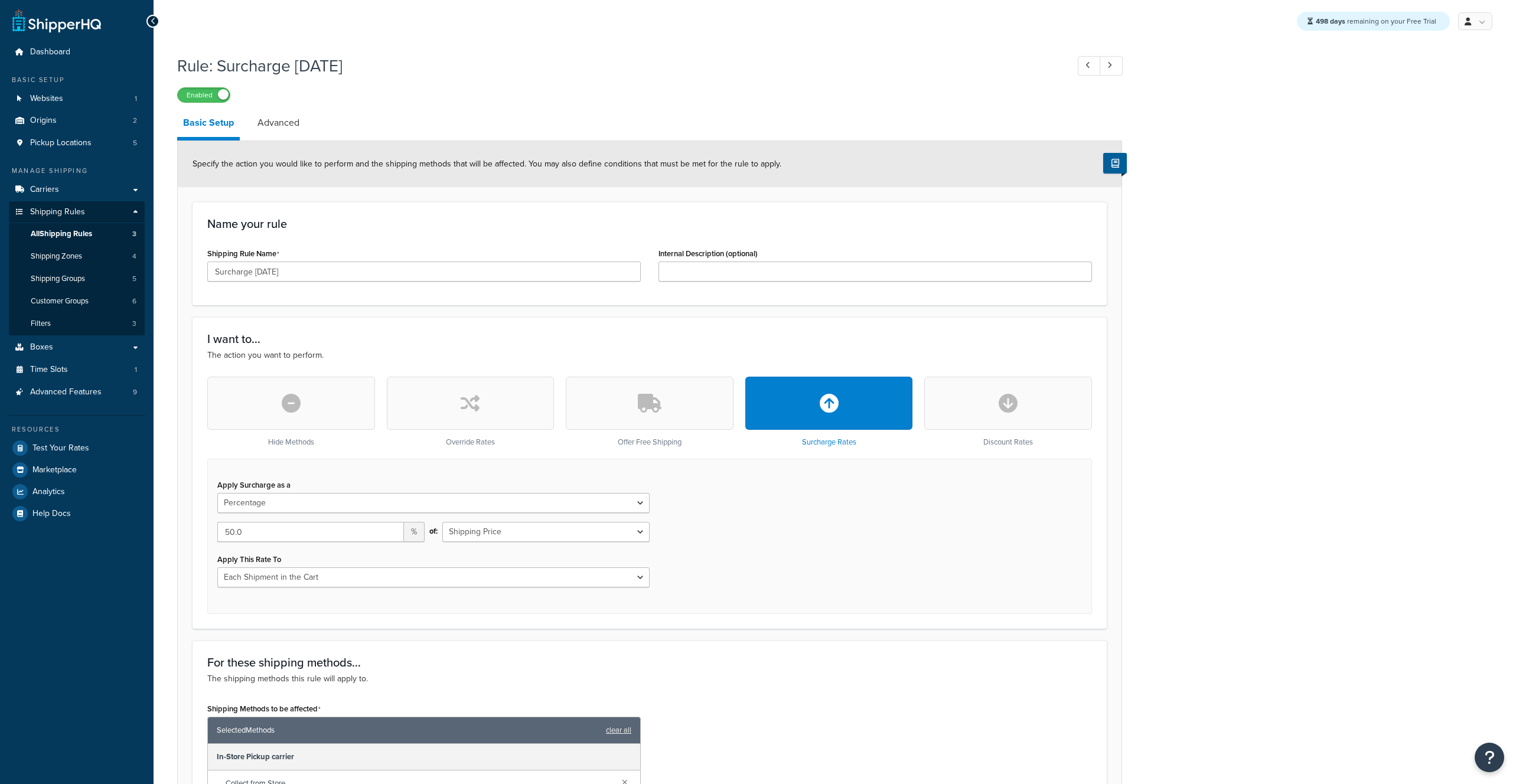
select select "PERCENTAGE"
select select "CART"
click at [274, 127] on link "Advanced" at bounding box center [279, 123] width 54 height 29
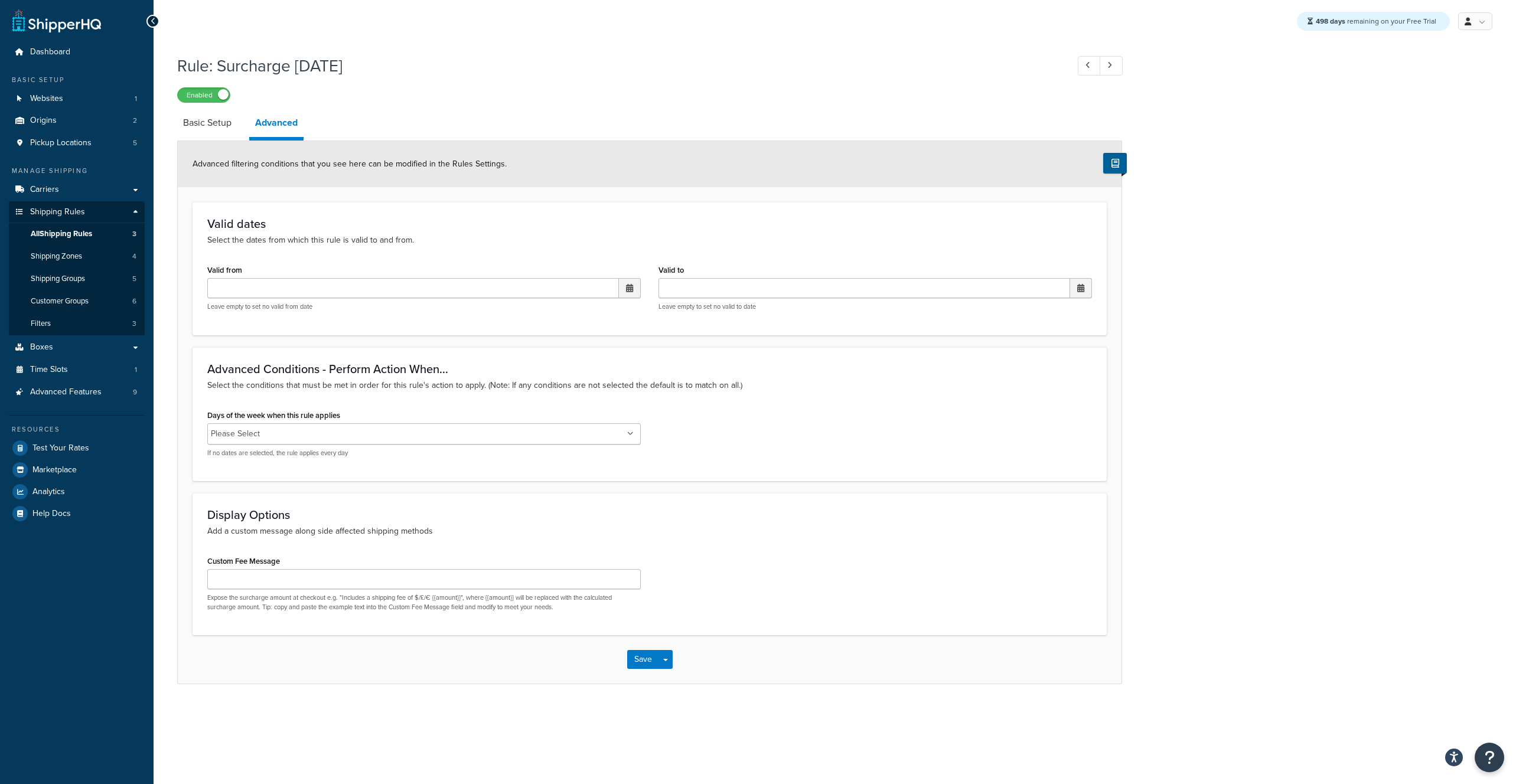
click at [292, 428] on input "Days of the week when this rule applies" at bounding box center [315, 433] width 104 height 13
click at [823, 414] on div "Days of the week when this rule applies [DATE] [DATE] [DATE] [DATE] [DATE] [DAT…" at bounding box center [650, 437] width 902 height 61
click at [652, 660] on button "Save" at bounding box center [643, 660] width 32 height 19
